Goal: Information Seeking & Learning: Find specific fact

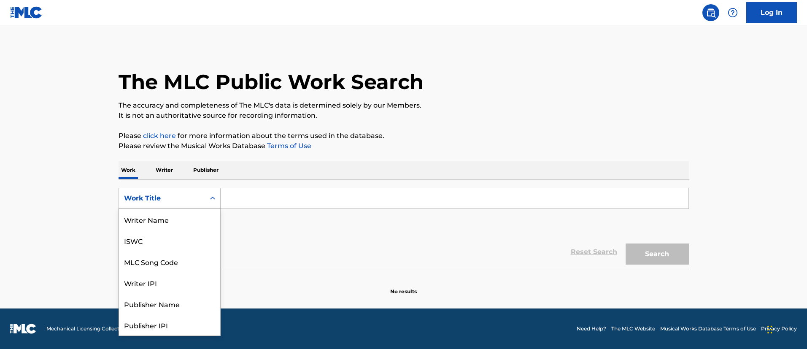
click at [159, 194] on div "Work Title" at bounding box center [162, 198] width 76 height 10
click at [150, 240] on div "ISWC" at bounding box center [169, 240] width 101 height 21
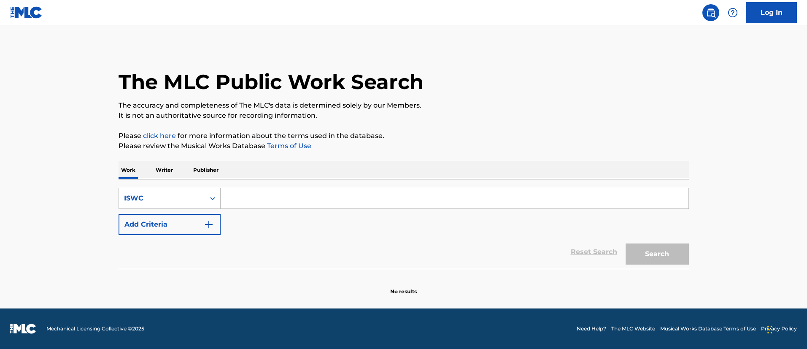
click at [236, 202] on input "Search Form" at bounding box center [455, 198] width 468 height 20
paste input "T3083359513"
type input "T3083359513"
click at [653, 256] on button "Search" at bounding box center [656, 253] width 63 height 21
click at [648, 251] on button "Search" at bounding box center [656, 253] width 63 height 21
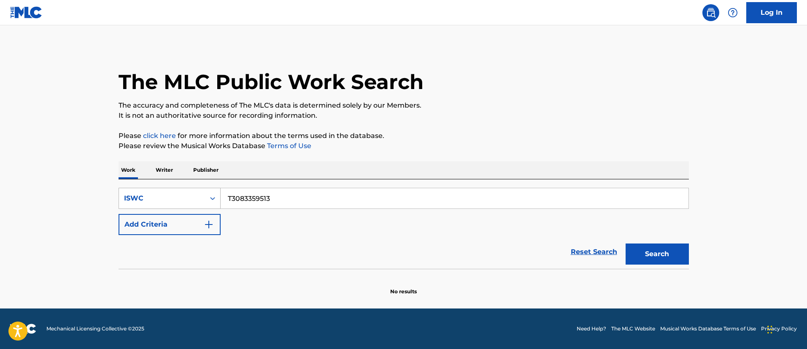
click at [173, 189] on div "ISWC" at bounding box center [170, 198] width 102 height 21
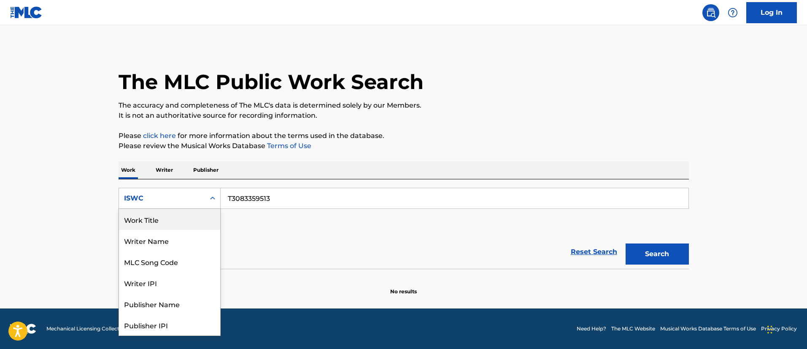
click at [164, 224] on div "Work Title" at bounding box center [169, 219] width 101 height 21
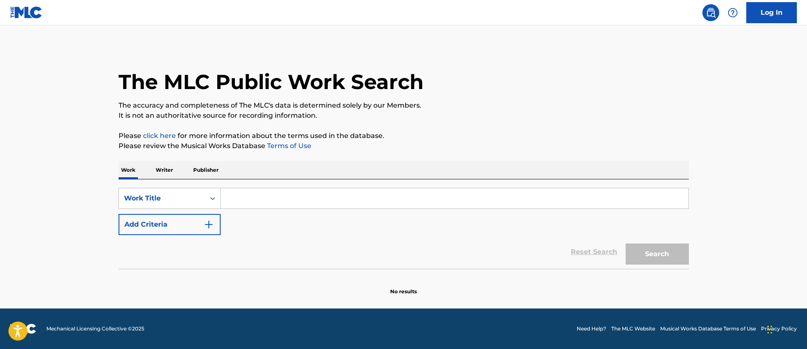
click at [253, 204] on input "Search Form" at bounding box center [455, 198] width 468 height 20
paste input "ACES"
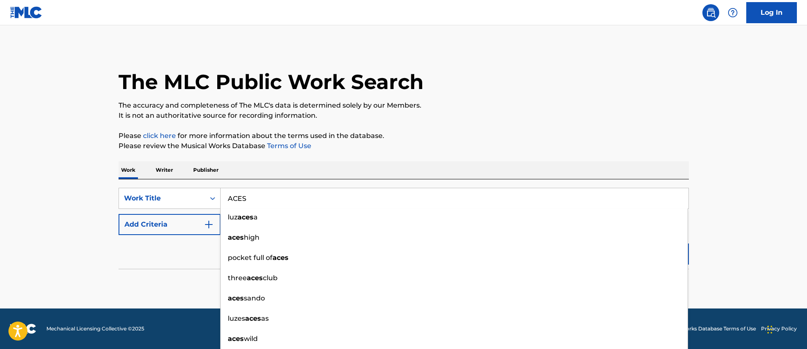
type input "ACES"
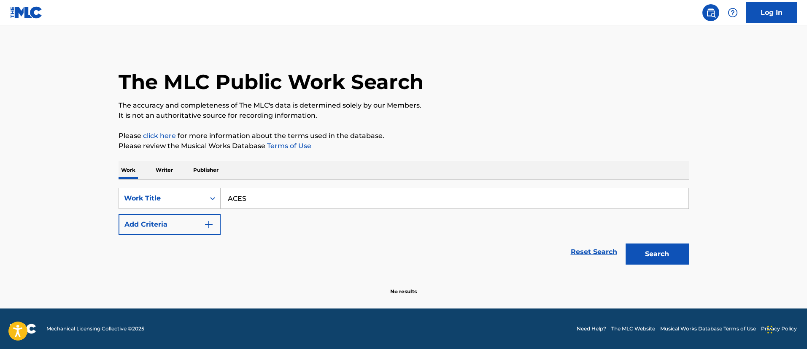
click at [170, 221] on button "Add Criteria" at bounding box center [170, 224] width 102 height 21
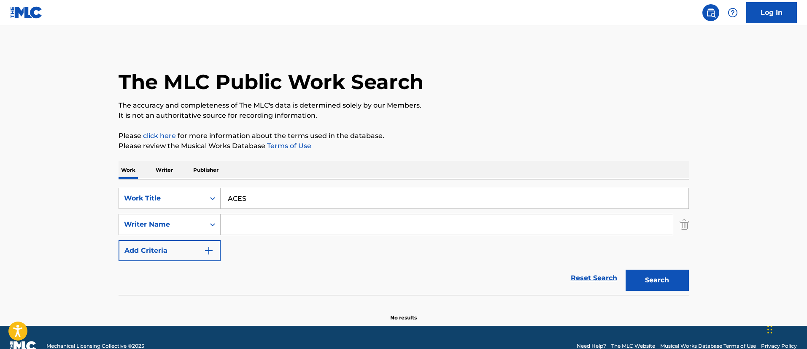
click at [262, 226] on input "Search Form" at bounding box center [447, 224] width 452 height 20
paste input "[PERSON_NAME]"
type input "[PERSON_NAME]"
click at [679, 283] on button "Search" at bounding box center [656, 279] width 63 height 21
drag, startPoint x: 318, startPoint y: 226, endPoint x: 256, endPoint y: 234, distance: 63.0
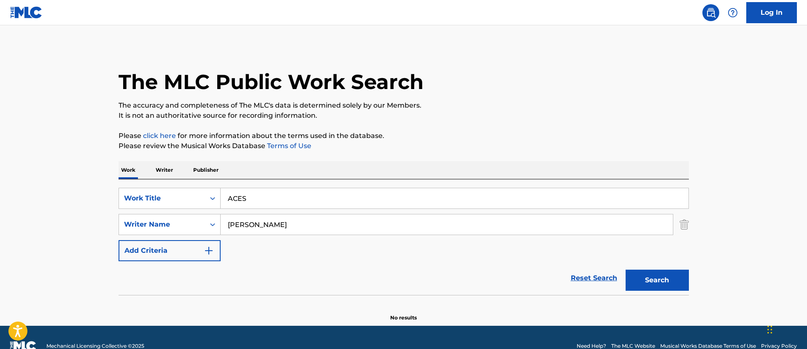
click at [221, 223] on input "[PERSON_NAME]" at bounding box center [447, 224] width 452 height 20
click at [684, 225] on img "Search Form" at bounding box center [683, 224] width 9 height 21
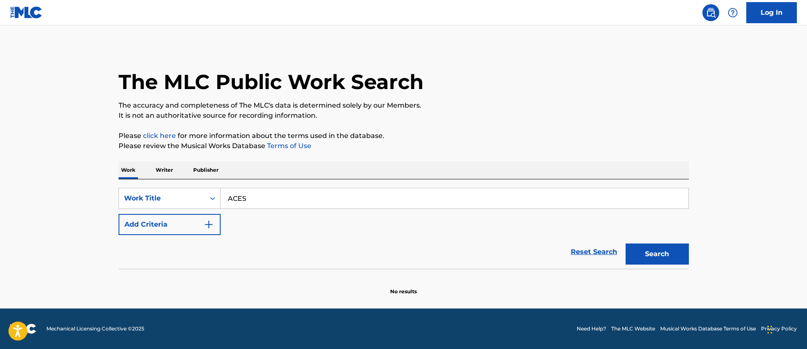
click at [652, 259] on button "Search" at bounding box center [656, 253] width 63 height 21
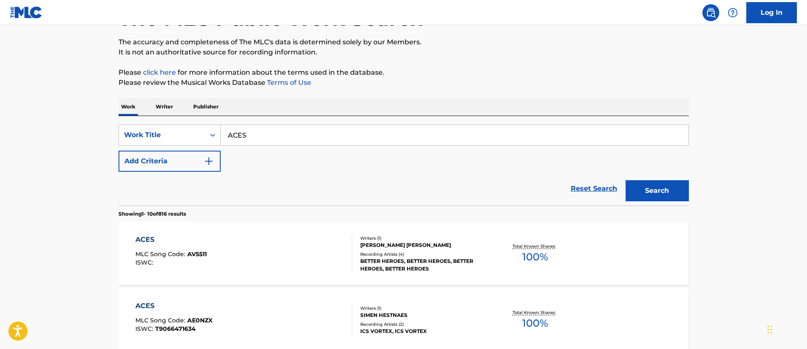
scroll to position [127, 0]
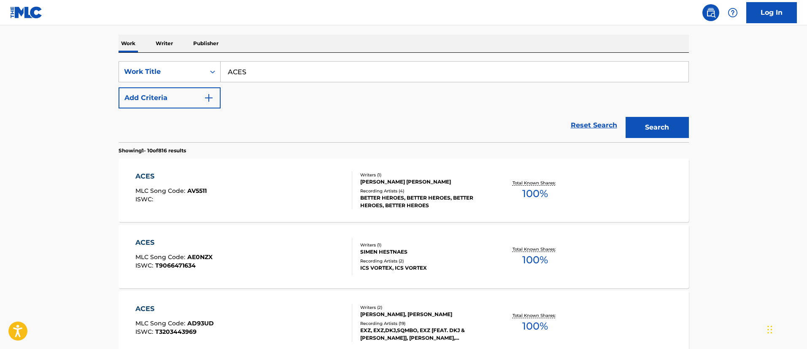
click at [159, 94] on button "Add Criteria" at bounding box center [170, 97] width 102 height 21
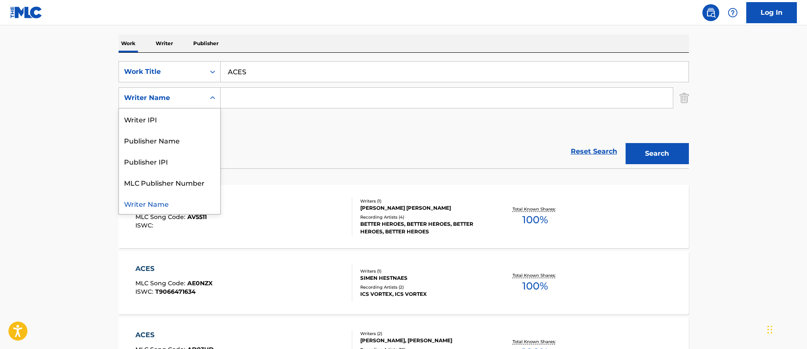
click at [168, 97] on div "Writer Name" at bounding box center [162, 98] width 76 height 10
click at [167, 137] on div "Publisher Name" at bounding box center [169, 139] width 101 height 21
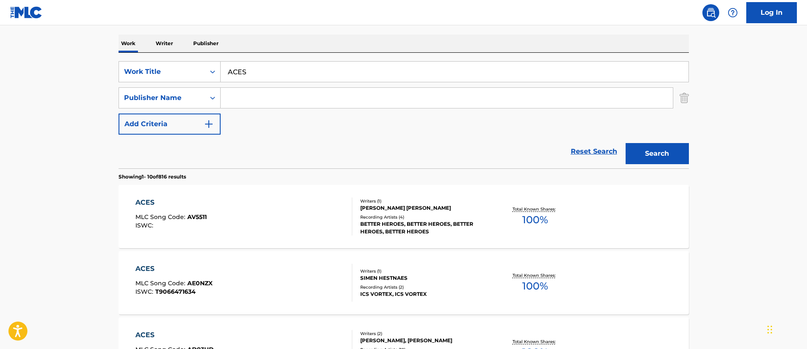
click at [238, 97] on input "Search Form" at bounding box center [447, 98] width 452 height 20
paste input "BMG GOLD SONGS"
type input "BMG GOLD SONGS"
click at [643, 156] on button "Search" at bounding box center [656, 153] width 63 height 21
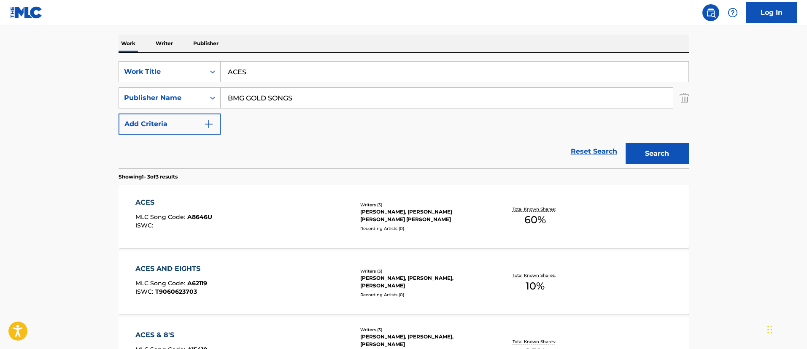
click at [151, 203] on div "ACES" at bounding box center [173, 202] width 77 height 10
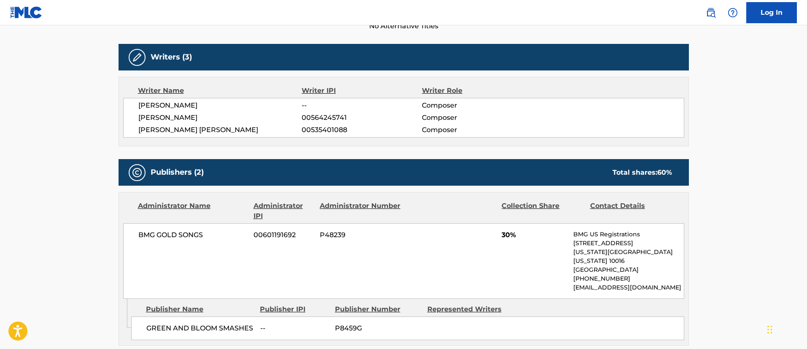
scroll to position [316, 0]
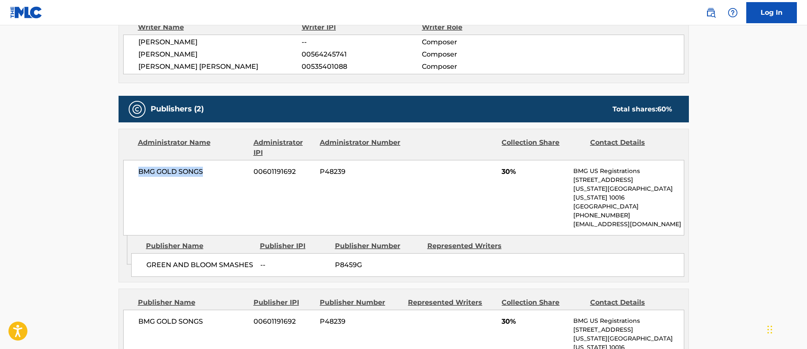
drag, startPoint x: 210, startPoint y: 170, endPoint x: 130, endPoint y: 170, distance: 79.7
click at [130, 170] on div "BMG GOLD SONGS 00601191692 P48239 30% BMG US Registrations [STREET_ADDRESS][US_…" at bounding box center [403, 197] width 561 height 75
drag, startPoint x: 253, startPoint y: 256, endPoint x: 167, endPoint y: 265, distance: 86.9
click at [131, 253] on div "GREEN AND BLOOM SMASHES -- P8459G" at bounding box center [407, 265] width 553 height 24
copy span "GREEN AND BLOOM SMASHES"
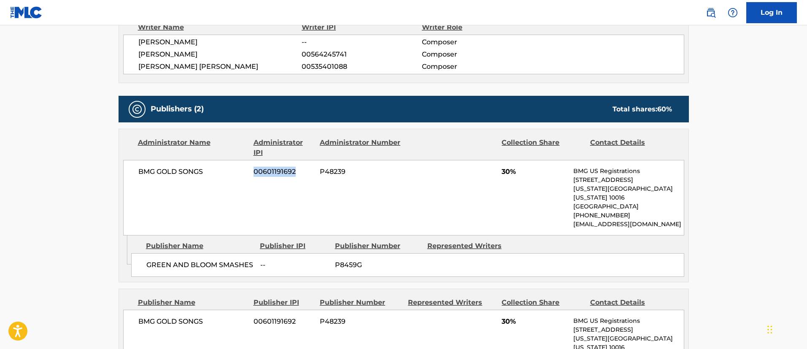
drag, startPoint x: 296, startPoint y: 170, endPoint x: 253, endPoint y: 170, distance: 43.4
click at [253, 170] on div "BMG GOLD SONGS 00601191692 P48239 30% BMG US Registrations [STREET_ADDRESS][US_…" at bounding box center [403, 197] width 561 height 75
copy span "00601191692"
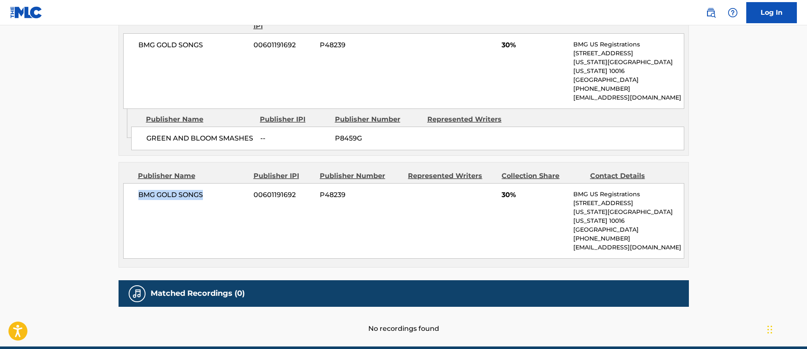
drag, startPoint x: 210, startPoint y: 183, endPoint x: 130, endPoint y: 183, distance: 79.3
click at [130, 183] on div "BMG GOLD SONGS 00601191692 P48239 30% BMG US Registrations [STREET_ADDRESS][US_…" at bounding box center [403, 220] width 561 height 75
copy span "BMG GOLD SONGS"
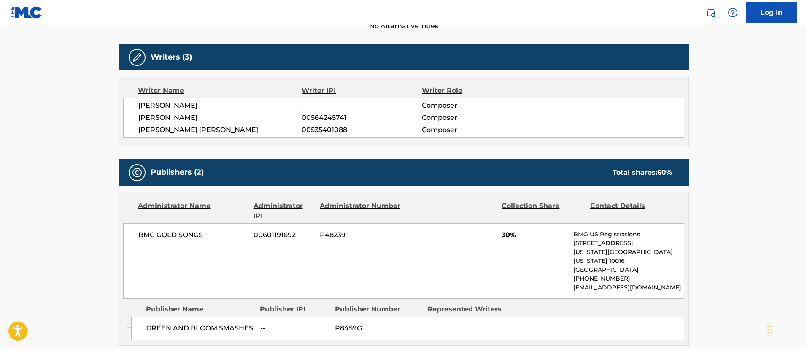
drag, startPoint x: 242, startPoint y: 117, endPoint x: 135, endPoint y: 119, distance: 107.1
click at [135, 119] on div "[PERSON_NAME] -- Composer [PERSON_NAME] 00564245741 Composer [PERSON_NAME] [PER…" at bounding box center [403, 118] width 561 height 40
copy span "[PERSON_NAME]"
drag, startPoint x: 353, startPoint y: 117, endPoint x: 301, endPoint y: 117, distance: 51.5
click at [301, 117] on div "[PERSON_NAME] 00564245741 Composer" at bounding box center [410, 118] width 545 height 10
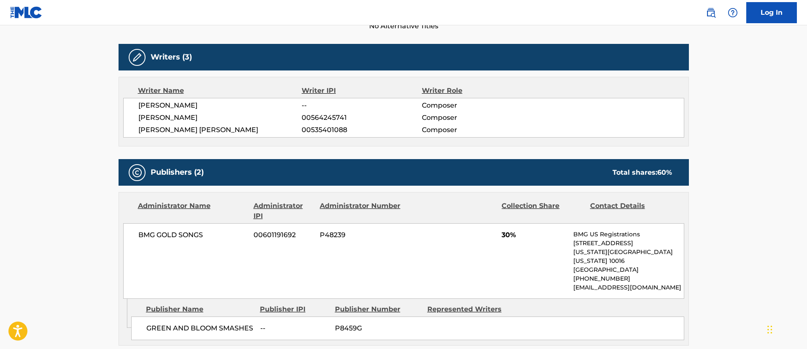
copy div "00564245741"
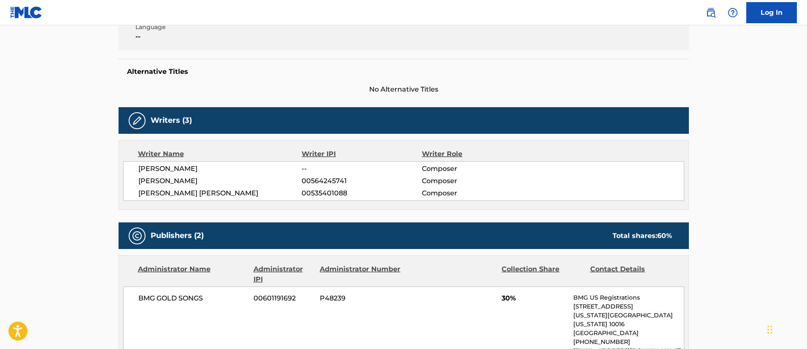
scroll to position [127, 0]
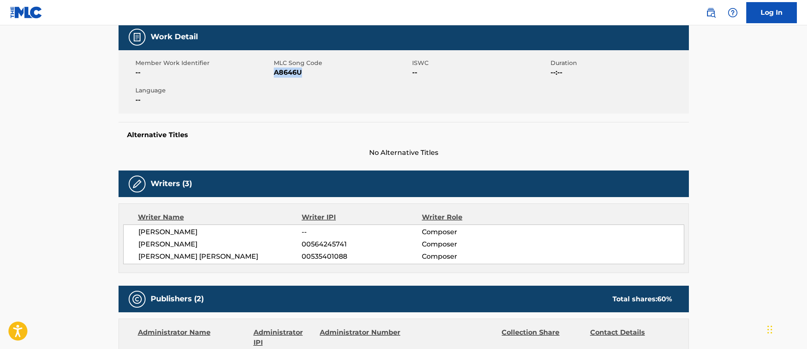
drag, startPoint x: 304, startPoint y: 73, endPoint x: 275, endPoint y: 72, distance: 29.5
click at [275, 72] on span "A8646U" at bounding box center [342, 72] width 136 height 10
copy span "A8646U"
drag, startPoint x: 221, startPoint y: 252, endPoint x: 137, endPoint y: 256, distance: 83.6
click at [137, 256] on div "[PERSON_NAME] -- Composer [PERSON_NAME] 00564245741 Composer [PERSON_NAME] [PER…" at bounding box center [403, 244] width 561 height 40
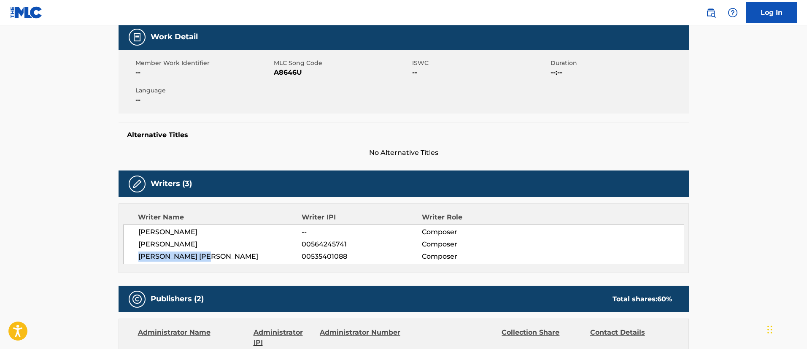
copy span "[PERSON_NAME] [PERSON_NAME]"
drag, startPoint x: 349, startPoint y: 258, endPoint x: 301, endPoint y: 255, distance: 47.7
click at [301, 255] on div "[PERSON_NAME] [PERSON_NAME] 00535401088 Composer" at bounding box center [410, 256] width 545 height 10
copy div "00535401088"
drag, startPoint x: 204, startPoint y: 231, endPoint x: 134, endPoint y: 231, distance: 69.6
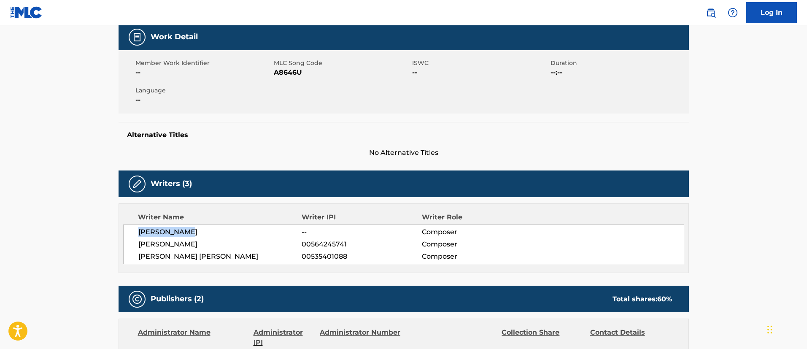
click at [134, 231] on div "[PERSON_NAME] -- Composer [PERSON_NAME] 00564245741 Composer [PERSON_NAME] [PER…" at bounding box center [403, 244] width 561 height 40
copy span "[PERSON_NAME]"
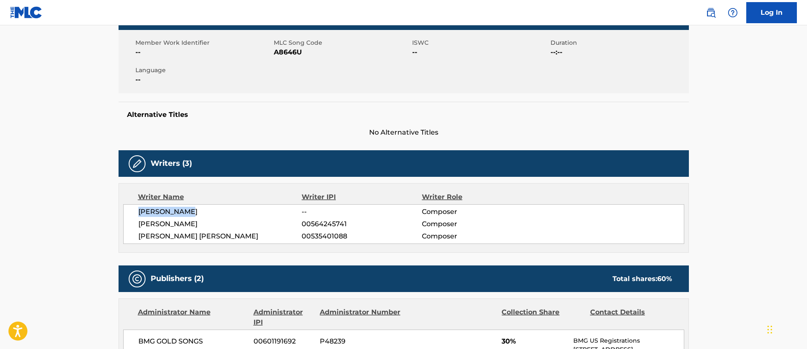
scroll to position [0, 0]
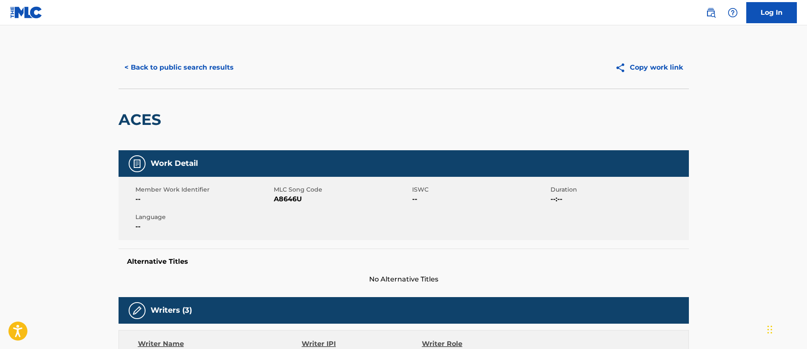
click at [199, 70] on button "< Back to public search results" at bounding box center [179, 67] width 121 height 21
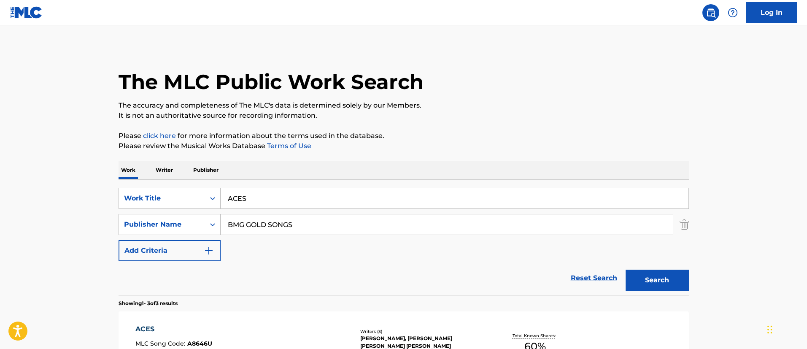
scroll to position [127, 0]
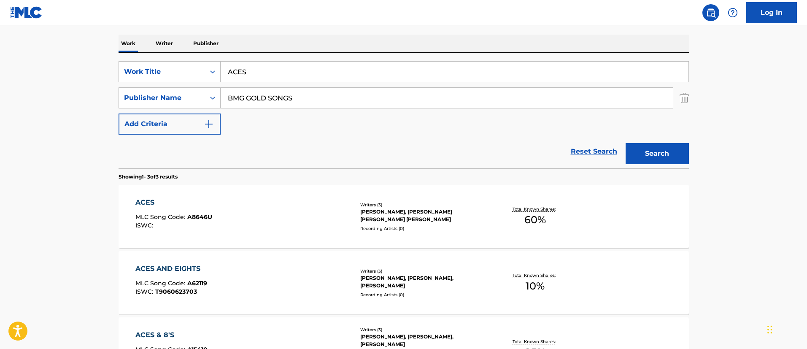
drag, startPoint x: 293, startPoint y: 74, endPoint x: 284, endPoint y: 74, distance: 8.4
click at [285, 74] on input "ACES" at bounding box center [455, 72] width 468 height 20
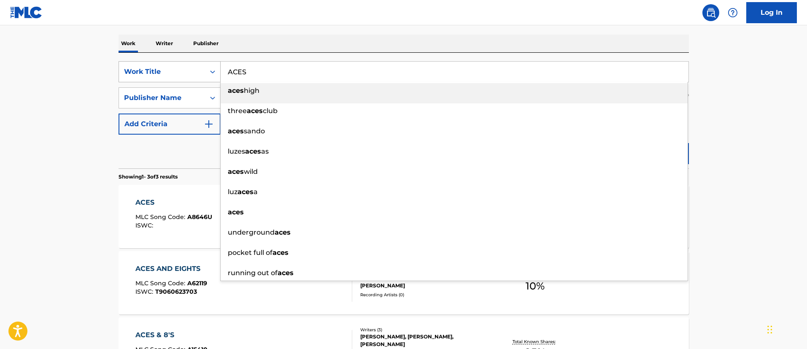
click at [195, 68] on div "Work Title" at bounding box center [162, 72] width 76 height 10
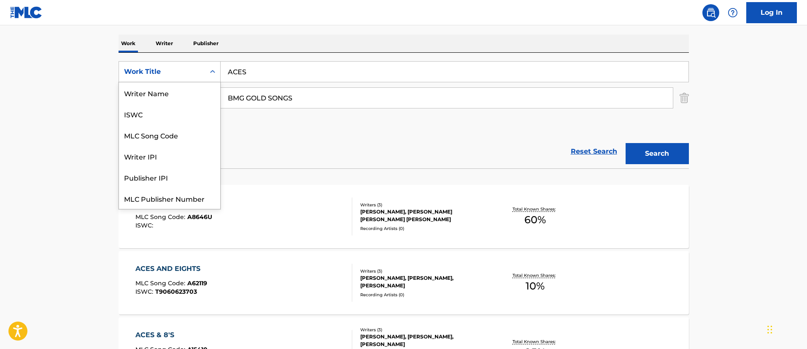
scroll to position [21, 0]
click at [184, 92] on div "ISWC" at bounding box center [169, 92] width 101 height 21
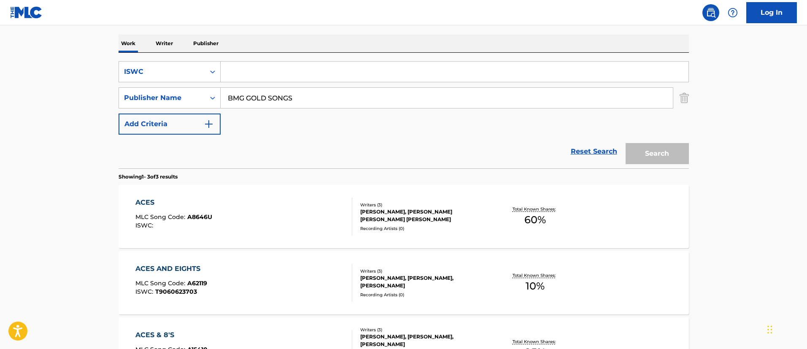
click at [268, 78] on input "Search Form" at bounding box center [455, 72] width 468 height 20
paste input "T9147325119"
type input "T9147325119"
click at [643, 149] on button "Search" at bounding box center [656, 153] width 63 height 21
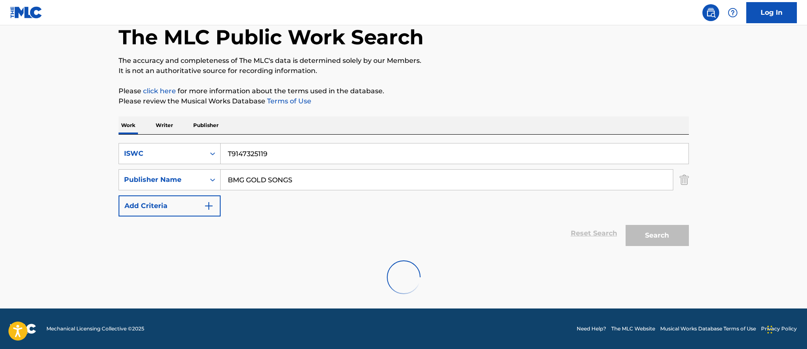
scroll to position [17, 0]
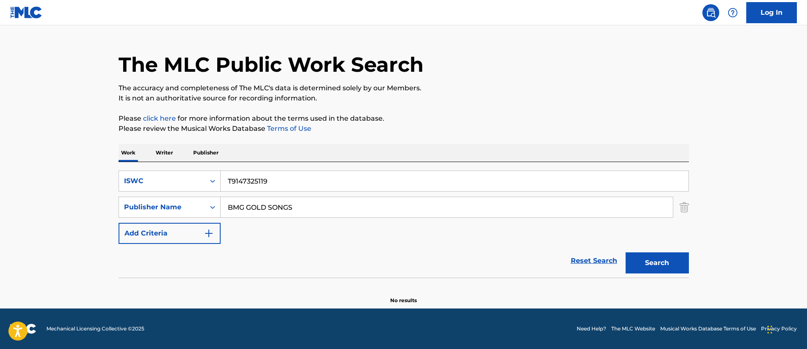
drag, startPoint x: 693, startPoint y: 207, endPoint x: 687, endPoint y: 206, distance: 6.0
click at [688, 206] on div "The MLC Public Work Search The accuracy and completeness of The MLC's data is d…" at bounding box center [403, 166] width 590 height 275
click at [686, 206] on img "Search Form" at bounding box center [683, 207] width 9 height 21
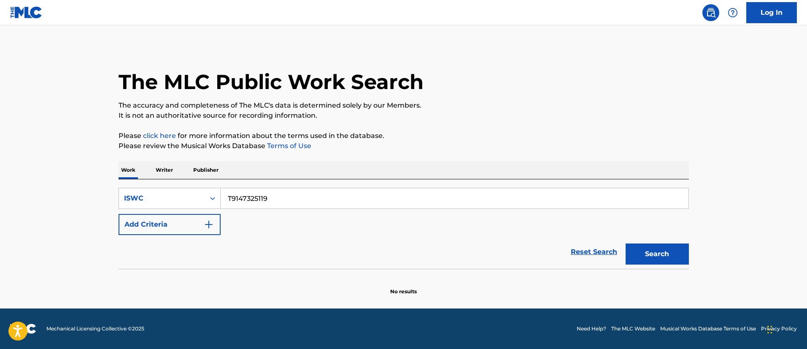
click at [664, 254] on button "Search" at bounding box center [656, 253] width 63 height 21
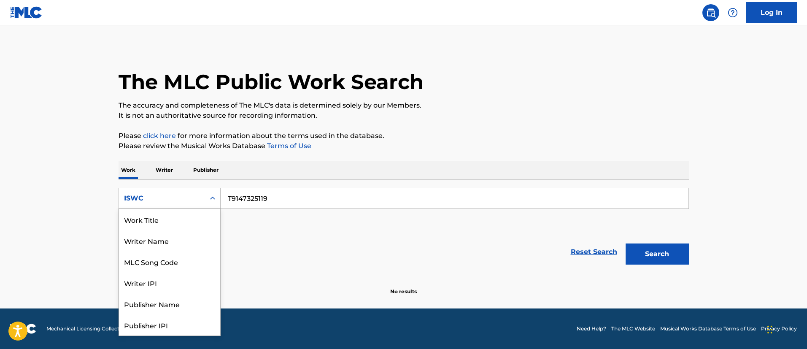
click at [216, 196] on icon "Search Form" at bounding box center [212, 198] width 8 height 8
drag, startPoint x: 175, startPoint y: 218, endPoint x: 164, endPoint y: 248, distance: 31.9
click at [163, 258] on div "Work Title Writer Name MLC Song Code Writer IPI Publisher Name Publisher IPI ML…" at bounding box center [169, 272] width 101 height 127
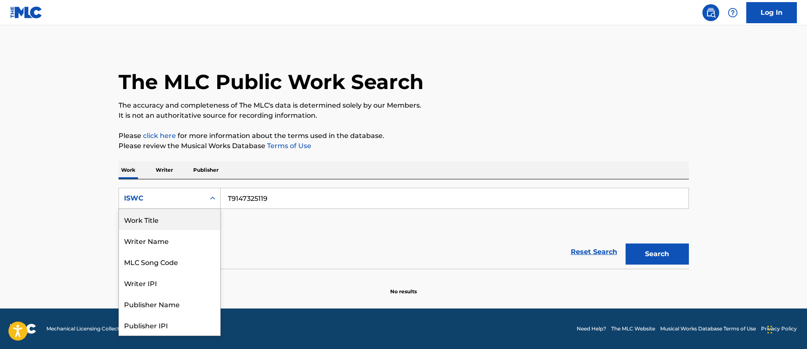
click at [167, 217] on div "Work Title" at bounding box center [169, 219] width 101 height 21
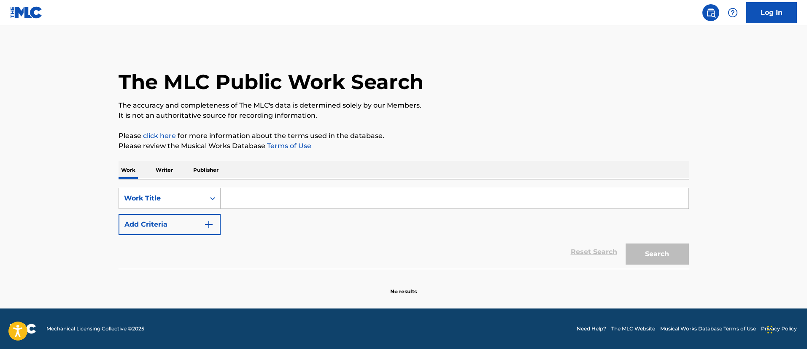
click at [280, 202] on input "Search Form" at bounding box center [455, 198] width 468 height 20
paste input "AHH HALO"
type input "AHH HALO"
click at [180, 222] on button "Add Criteria" at bounding box center [170, 224] width 102 height 21
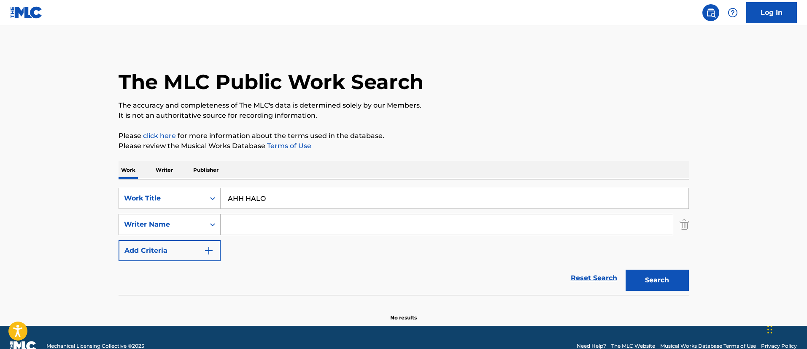
click at [189, 221] on div "Writer Name" at bounding box center [162, 224] width 76 height 10
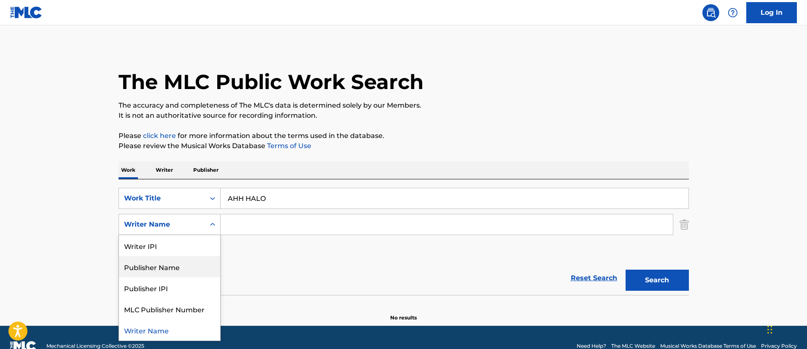
drag, startPoint x: 186, startPoint y: 267, endPoint x: 238, endPoint y: 283, distance: 53.8
click at [186, 267] on div "Publisher Name" at bounding box center [169, 266] width 101 height 21
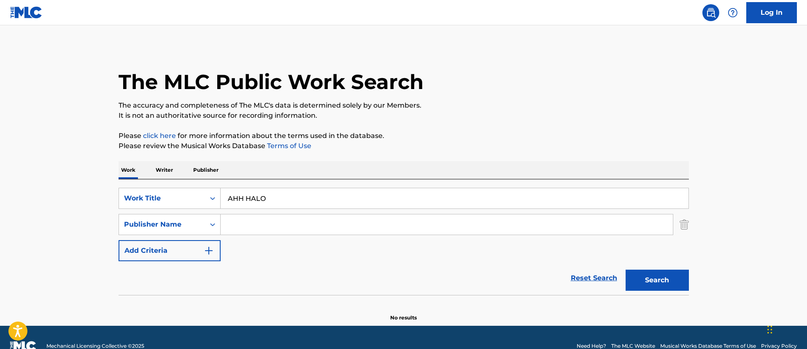
click at [317, 222] on input "Search Form" at bounding box center [447, 224] width 452 height 20
paste input "BMG GOLD SONGS"
click at [667, 276] on button "Search" at bounding box center [656, 279] width 63 height 21
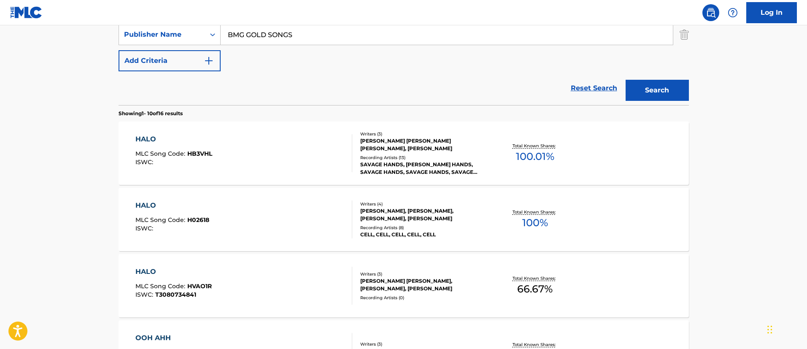
scroll to position [127, 0]
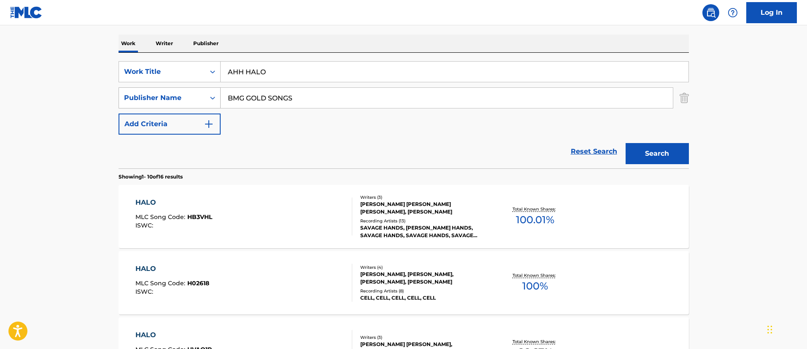
drag, startPoint x: 254, startPoint y: 95, endPoint x: 212, endPoint y: 92, distance: 42.3
click at [212, 92] on div "SearchWithCriteria0bb5eac2-a841-4e54-a4f7-43b0c354e955 Publisher Name BMG GOLD …" at bounding box center [404, 97] width 570 height 21
paste input "RUBY"
click at [668, 154] on button "Search" at bounding box center [656, 153] width 63 height 21
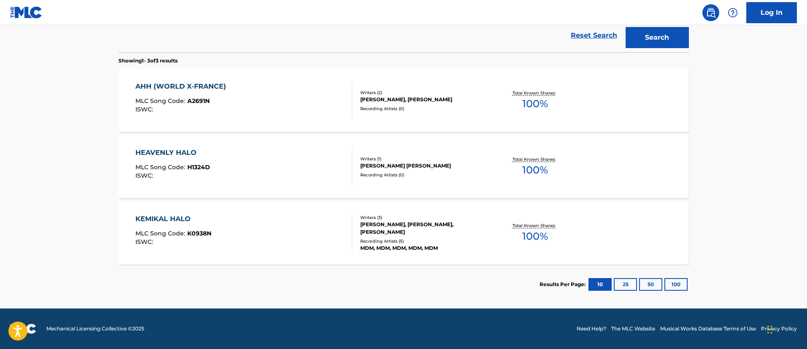
scroll to position [116, 0]
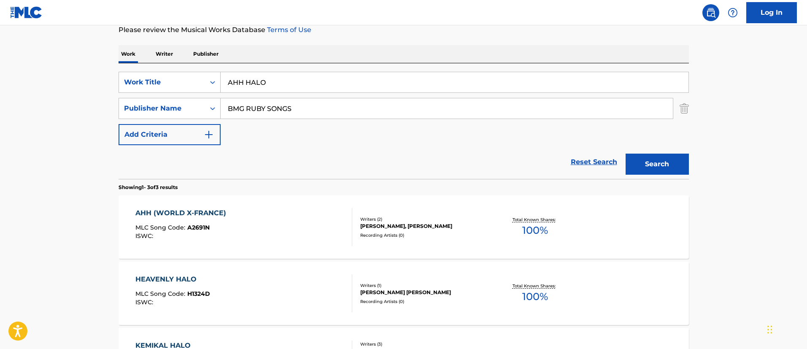
drag, startPoint x: 302, startPoint y: 106, endPoint x: 225, endPoint y: 102, distance: 77.7
click at [225, 102] on input "BMG RUBY SONGS" at bounding box center [447, 108] width 452 height 20
paste input "HIGH DEAF MUSIC"
type input "HIGH DEAF MUSIC"
click at [649, 158] on button "Search" at bounding box center [656, 164] width 63 height 21
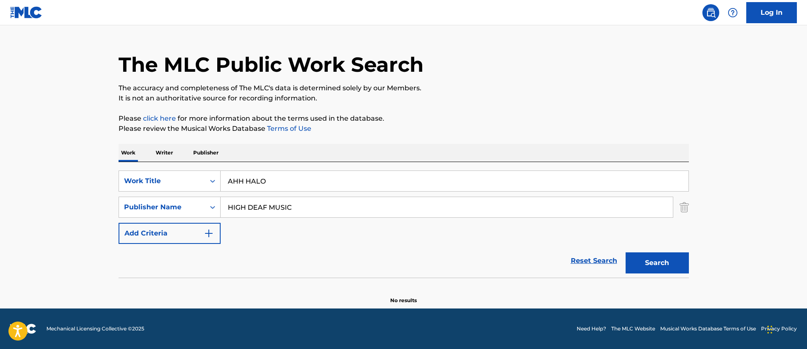
scroll to position [17, 0]
drag, startPoint x: 333, startPoint y: 204, endPoint x: 172, endPoint y: 202, distance: 161.1
click at [170, 204] on div "SearchWithCriteria0bb5eac2-a841-4e54-a4f7-43b0c354e955 Publisher Name HIGH DEAF…" at bounding box center [404, 207] width 570 height 21
paste input "[PERSON_NAME] PUBLISHING DESIGNEE"
drag, startPoint x: 280, startPoint y: 205, endPoint x: 441, endPoint y: 223, distance: 161.7
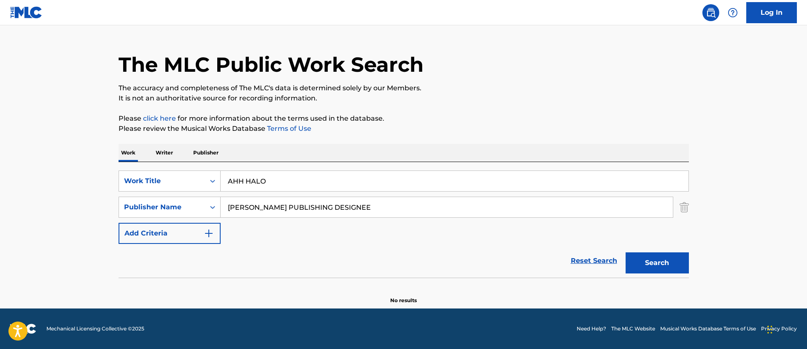
click at [441, 223] on div "SearchWithCriteria42b4dc78-831f-4f14-a1e7-7396c06476a8 Work Title AHH HALO Sear…" at bounding box center [404, 206] width 570 height 73
type input "[PERSON_NAME]"
click at [625, 252] on button "Search" at bounding box center [656, 262] width 63 height 21
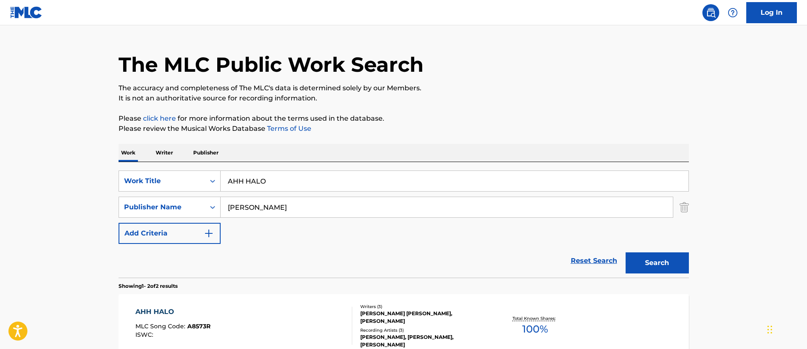
scroll to position [81, 0]
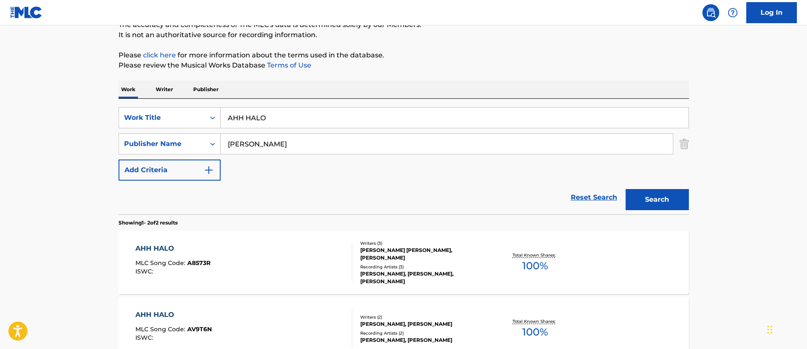
click at [170, 245] on div "AHH HALO" at bounding box center [172, 248] width 75 height 10
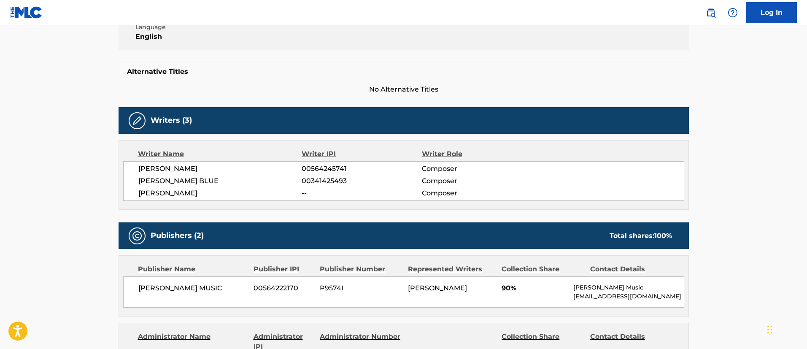
scroll to position [127, 0]
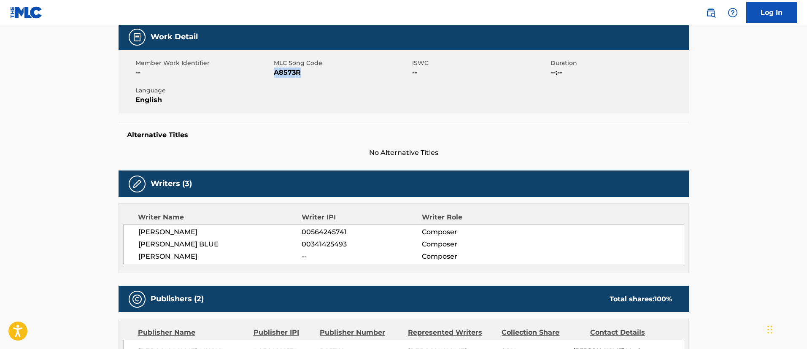
drag, startPoint x: 304, startPoint y: 70, endPoint x: 274, endPoint y: 74, distance: 30.2
click at [274, 74] on span "A8573R" at bounding box center [342, 72] width 136 height 10
copy span "A8573R"
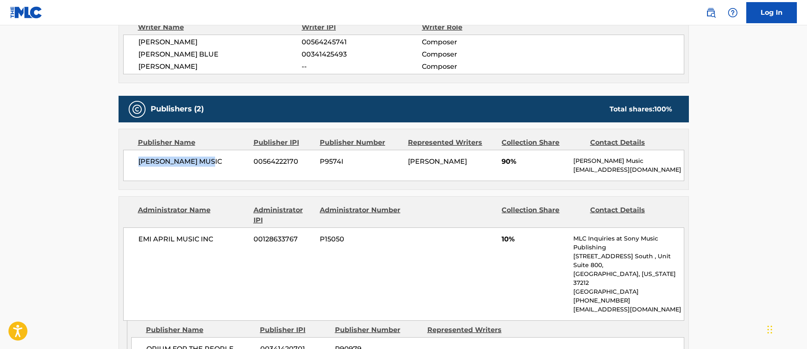
drag, startPoint x: 134, startPoint y: 160, endPoint x: 218, endPoint y: 165, distance: 84.1
click at [218, 165] on div "[PERSON_NAME] MUSIC 00564222170 P9574I [PERSON_NAME] 90% [PERSON_NAME] Music [E…" at bounding box center [403, 165] width 561 height 31
drag, startPoint x: 299, startPoint y: 160, endPoint x: 253, endPoint y: 160, distance: 46.0
click at [253, 160] on div "[PERSON_NAME] MUSIC 00564222170 P9574I [PERSON_NAME] 90% [PERSON_NAME] Music [E…" at bounding box center [403, 165] width 561 height 31
drag, startPoint x: 442, startPoint y: 172, endPoint x: 408, endPoint y: 160, distance: 36.0
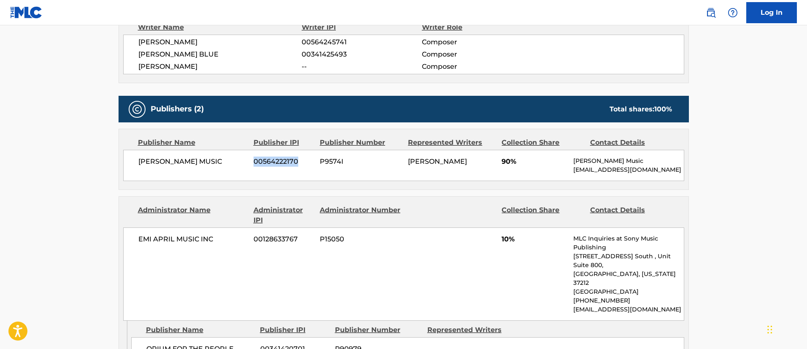
click at [408, 160] on div "[PERSON_NAME]" at bounding box center [451, 161] width 87 height 10
drag, startPoint x: 302, startPoint y: 161, endPoint x: 302, endPoint y: 150, distance: 11.4
click at [302, 161] on span "00564222170" at bounding box center [283, 161] width 60 height 10
drag, startPoint x: 223, startPoint y: 242, endPoint x: 140, endPoint y: 243, distance: 83.1
click at [140, 243] on span "EMI APRIL MUSIC INC" at bounding box center [192, 239] width 109 height 10
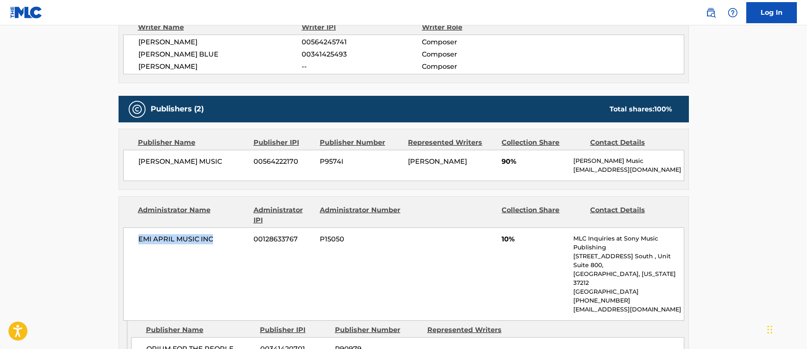
scroll to position [506, 0]
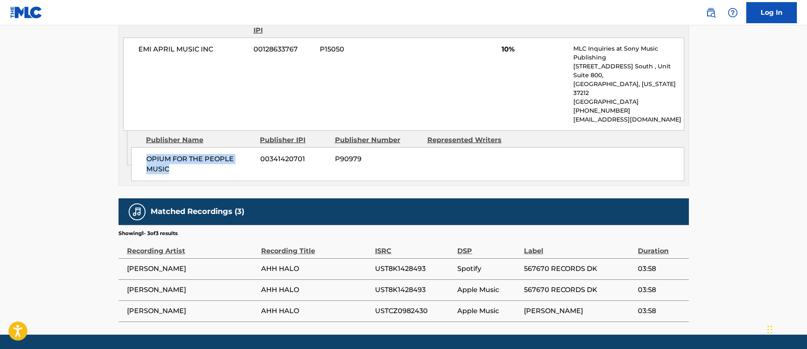
drag, startPoint x: 175, startPoint y: 161, endPoint x: 143, endPoint y: 151, distance: 33.2
click at [143, 151] on div "OPIUM FOR THE PEOPLE MUSIC 00341420701 P90979" at bounding box center [407, 164] width 553 height 34
drag, startPoint x: 318, startPoint y: 152, endPoint x: 257, endPoint y: 151, distance: 61.2
click at [257, 151] on div "OPIUM FOR THE PEOPLE MUSIC 00341420701 P90979" at bounding box center [407, 164] width 553 height 34
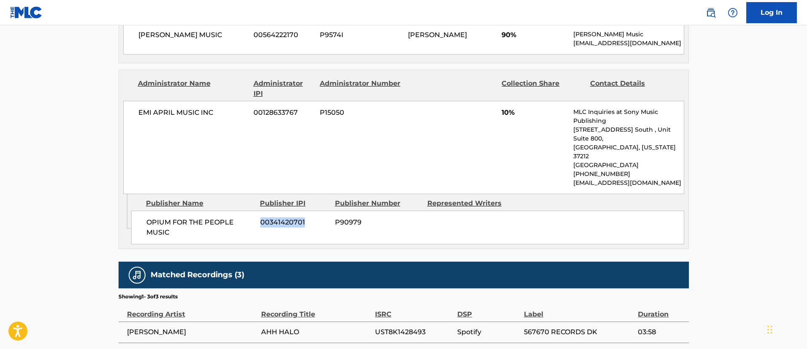
scroll to position [380, 0]
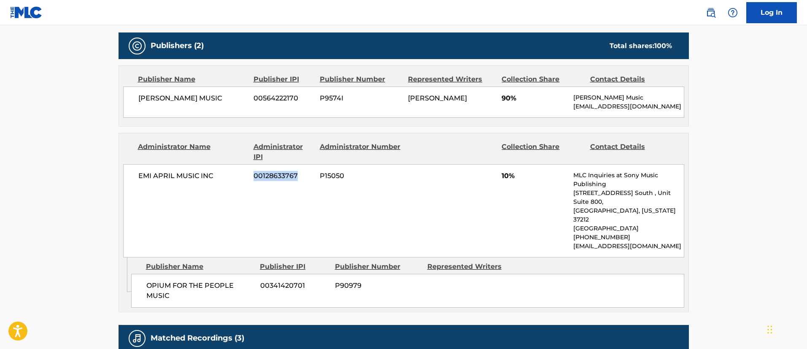
drag, startPoint x: 302, startPoint y: 176, endPoint x: 255, endPoint y: 173, distance: 46.9
click at [255, 173] on span "00128633767" at bounding box center [283, 176] width 60 height 10
